Goal: Task Accomplishment & Management: Use online tool/utility

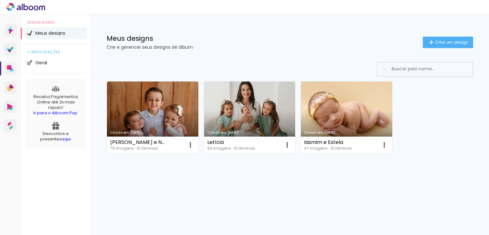
click at [352, 116] on link "Criado em [DATE]" at bounding box center [346, 118] width 91 height 72
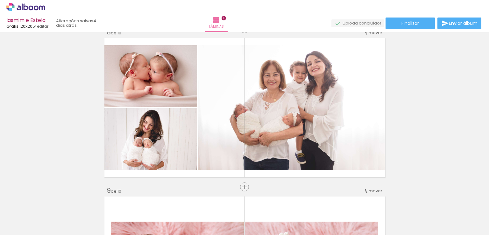
scroll to position [1115, 0]
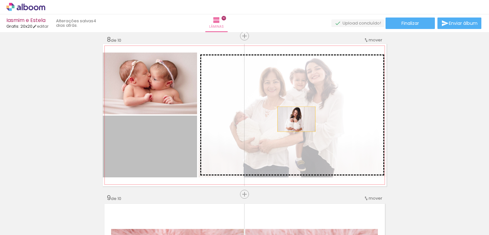
drag, startPoint x: 161, startPoint y: 155, endPoint x: 295, endPoint y: 119, distance: 139.1
click at [0, 0] on slot at bounding box center [0, 0] width 0 height 0
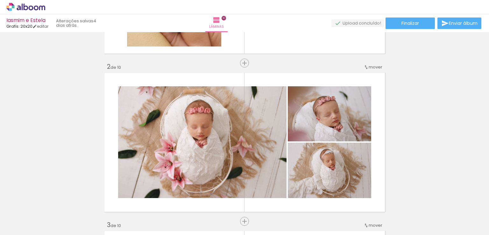
scroll to position [0, 0]
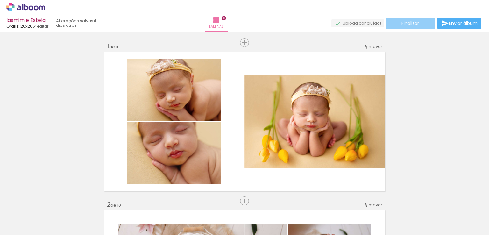
click at [417, 25] on paper-button "Finalizar" at bounding box center [410, 23] width 49 height 11
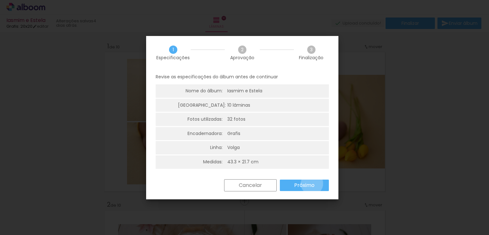
click at [0, 0] on slot "Próximo" at bounding box center [0, 0] width 0 height 0
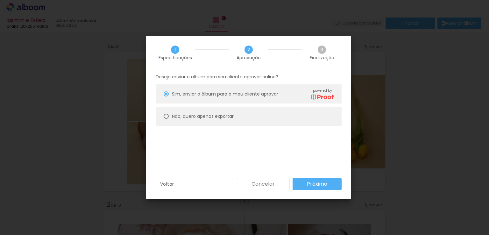
click at [0, 0] on slot "Não, quero apenas exportar" at bounding box center [0, 0] width 0 height 0
type paper-radio-button "on"
click at [269, 92] on span "Sim, enviar o álbum para o meu cliente aprovar" at bounding box center [225, 94] width 106 height 7
type paper-radio-button "on"
click at [0, 0] on slot "Próximo" at bounding box center [0, 0] width 0 height 0
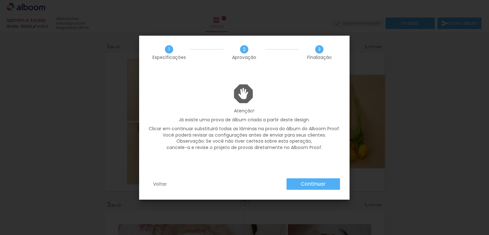
click at [326, 185] on paper-button "Continuar" at bounding box center [314, 183] width 54 height 11
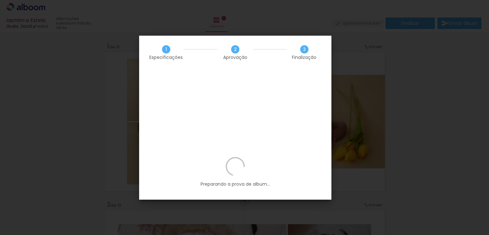
click at [108, 90] on iron-overlay-backdrop at bounding box center [244, 117] width 489 height 235
click at [362, 81] on iron-overlay-backdrop at bounding box center [244, 117] width 489 height 235
click at [346, 116] on iron-overlay-backdrop at bounding box center [244, 117] width 489 height 235
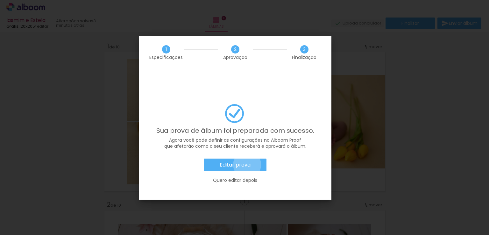
click at [0, 0] on slot "Editar prova" at bounding box center [0, 0] width 0 height 0
